Goal: Task Accomplishment & Management: Manage account settings

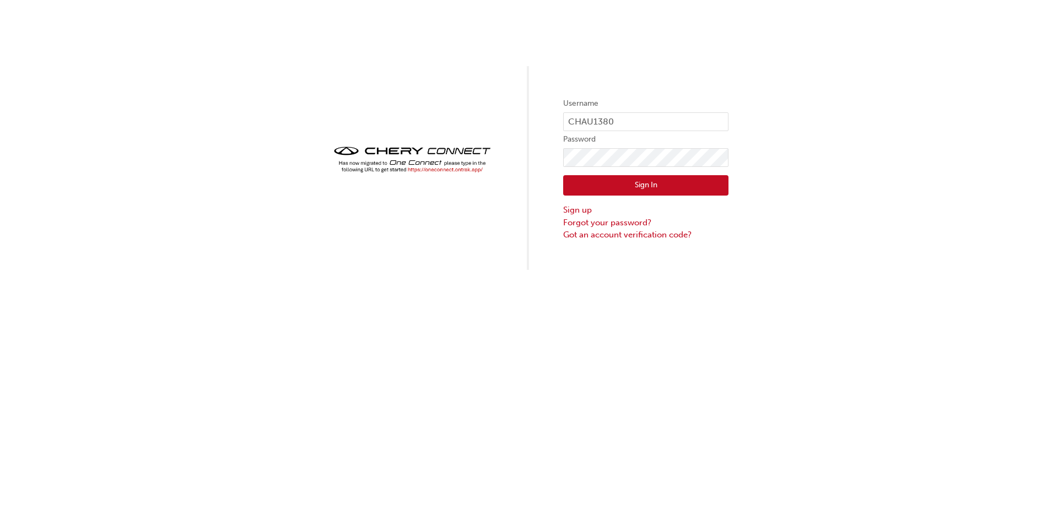
click at [646, 186] on button "Sign In" at bounding box center [645, 185] width 165 height 21
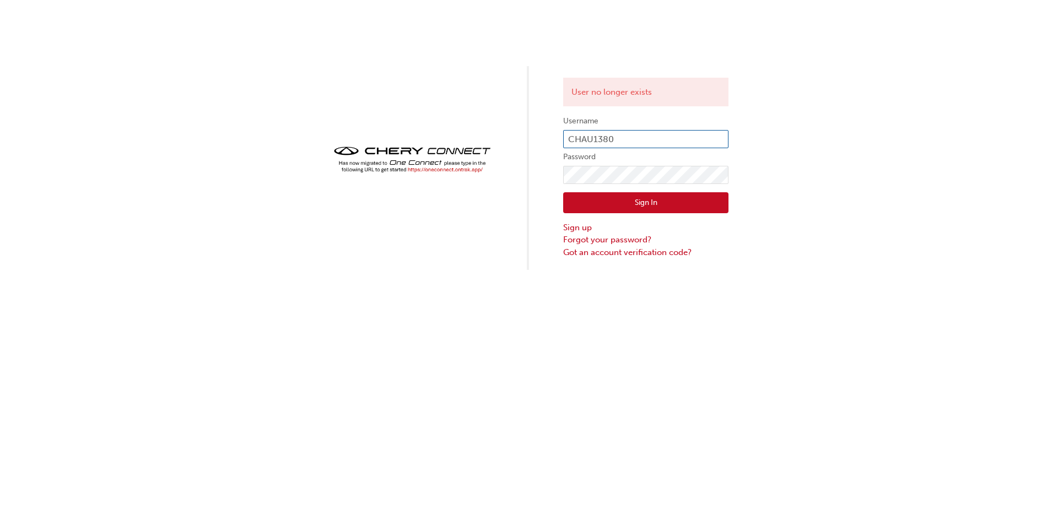
click at [641, 143] on input "CHAU1380" at bounding box center [645, 139] width 165 height 19
click at [653, 200] on button "Sign In" at bounding box center [645, 202] width 165 height 21
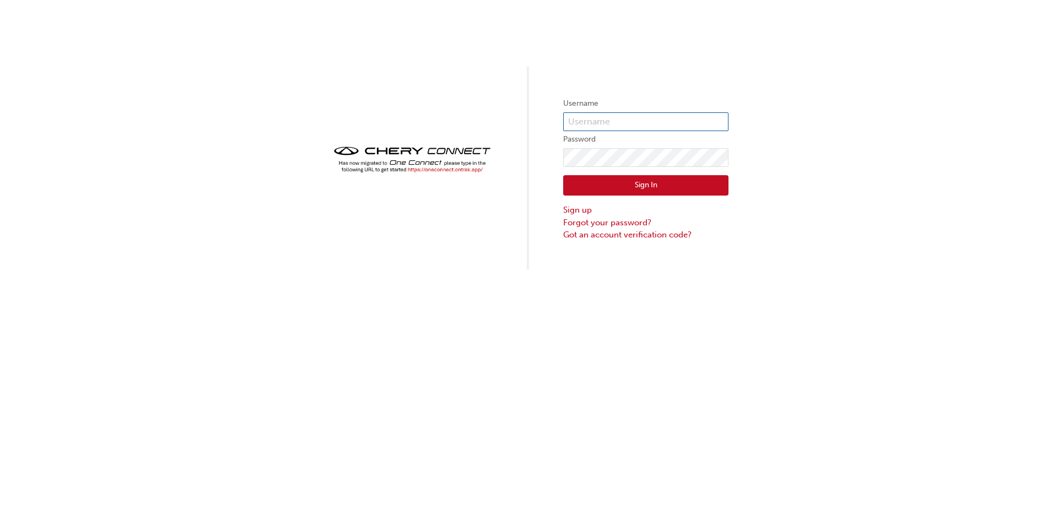
type input "CHAU1380"
click at [635, 189] on button "Sign In" at bounding box center [645, 185] width 165 height 21
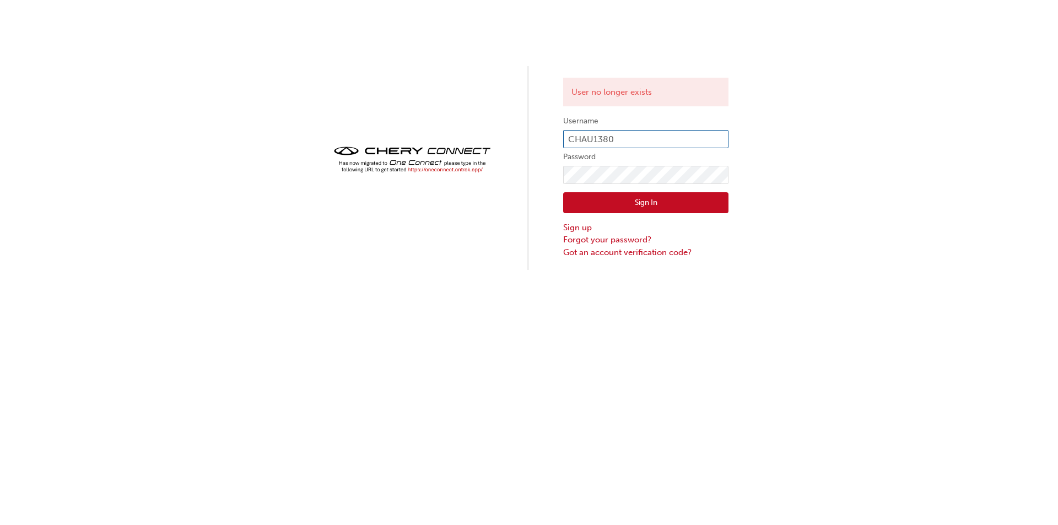
click at [616, 136] on input "CHAU1380" at bounding box center [645, 139] width 165 height 19
click at [649, 201] on button "Sign In" at bounding box center [645, 202] width 165 height 21
click at [585, 229] on link "Sign up" at bounding box center [645, 228] width 165 height 13
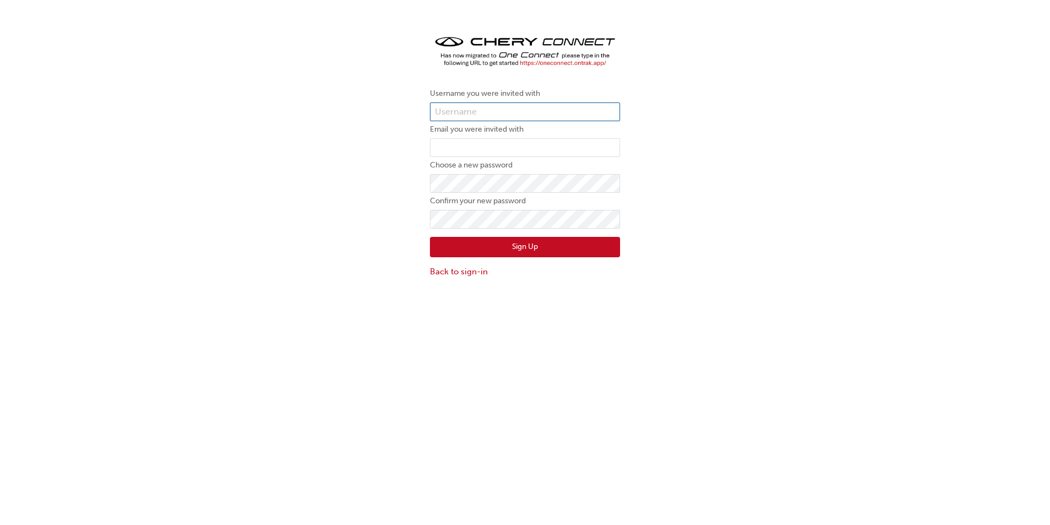
click at [489, 115] on input "text" at bounding box center [525, 112] width 190 height 19
type input "brodie.liddle@huntercity.com.au"
drag, startPoint x: 568, startPoint y: 111, endPoint x: 394, endPoint y: 112, distance: 174.8
click at [394, 112] on div "Username you were invited with brodie.liddle@huntercity.com.au Email you were i…" at bounding box center [525, 156] width 1050 height 262
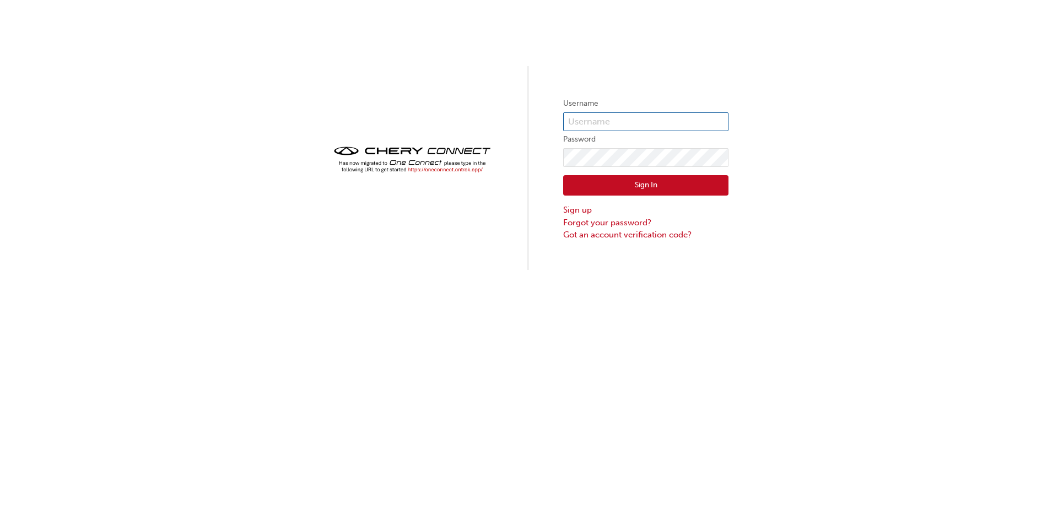
type input "CHAU1380"
click at [543, 162] on div "Username CHAU1380 Password Sign In Sign up Forgot your password? Got an account…" at bounding box center [529, 135] width 1058 height 270
click at [560, 170] on div "Username CHAU1380 Password Sign In Sign up Forgot your password? Got an account…" at bounding box center [529, 135] width 1058 height 270
click at [572, 177] on button "Sign In" at bounding box center [645, 185] width 165 height 21
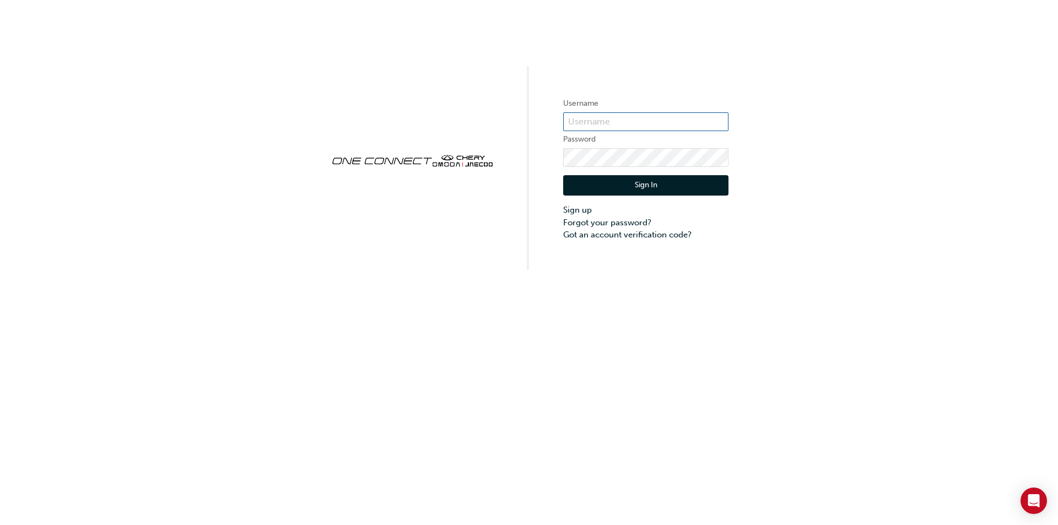
type input "CHAU1380"
click at [552, 157] on div "Username CHAU1380 Password Sign In Sign up Forgot your password? Got an account…" at bounding box center [529, 135] width 1058 height 270
click at [605, 187] on button "Sign In" at bounding box center [645, 185] width 165 height 21
